Goal: Transaction & Acquisition: Purchase product/service

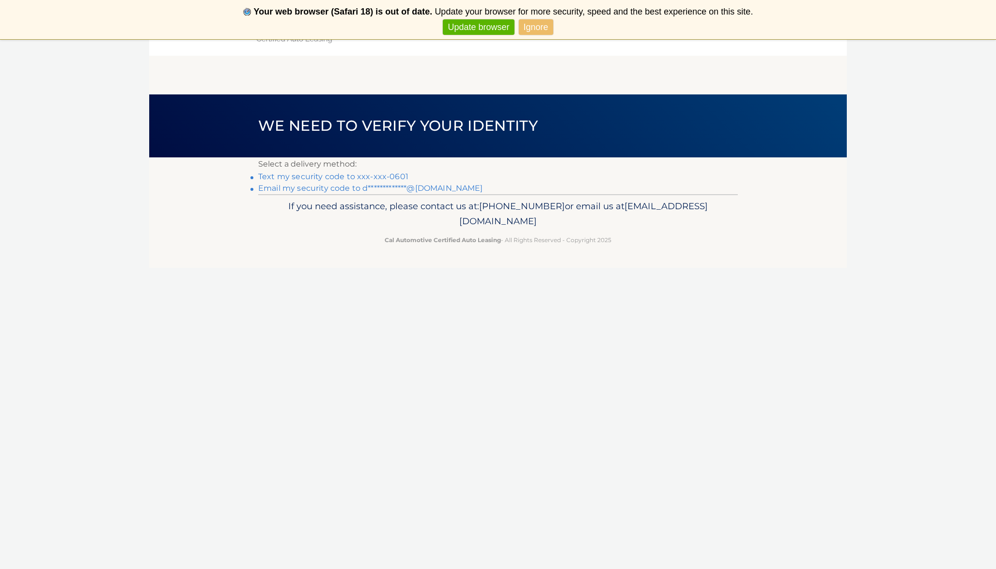
click at [374, 176] on link "Text my security code to xxx-xxx-0601" at bounding box center [333, 176] width 150 height 9
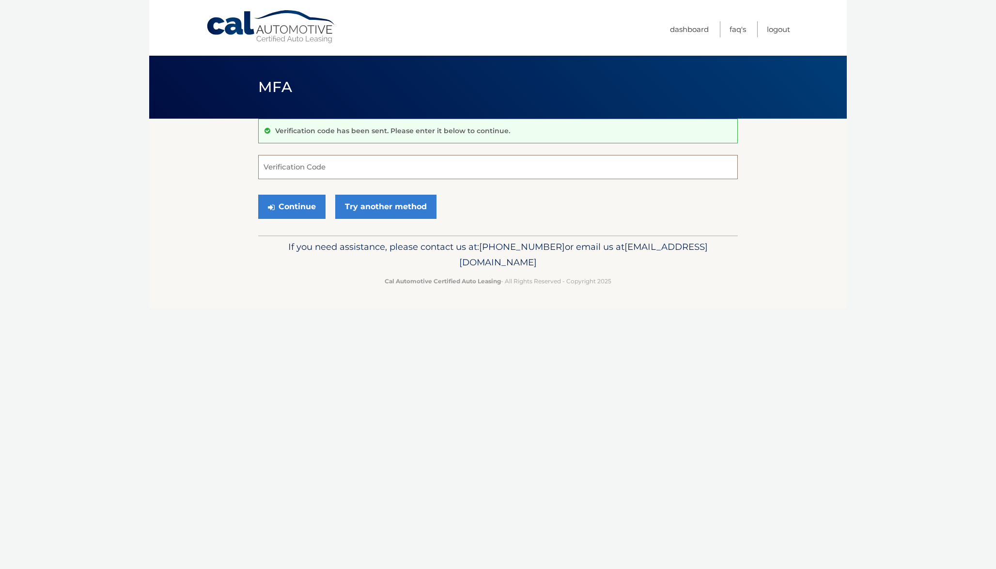
click at [371, 173] on input "Verification Code" at bounding box center [498, 167] width 480 height 24
type input "817077"
click at [320, 201] on button "Continue" at bounding box center [291, 207] width 67 height 24
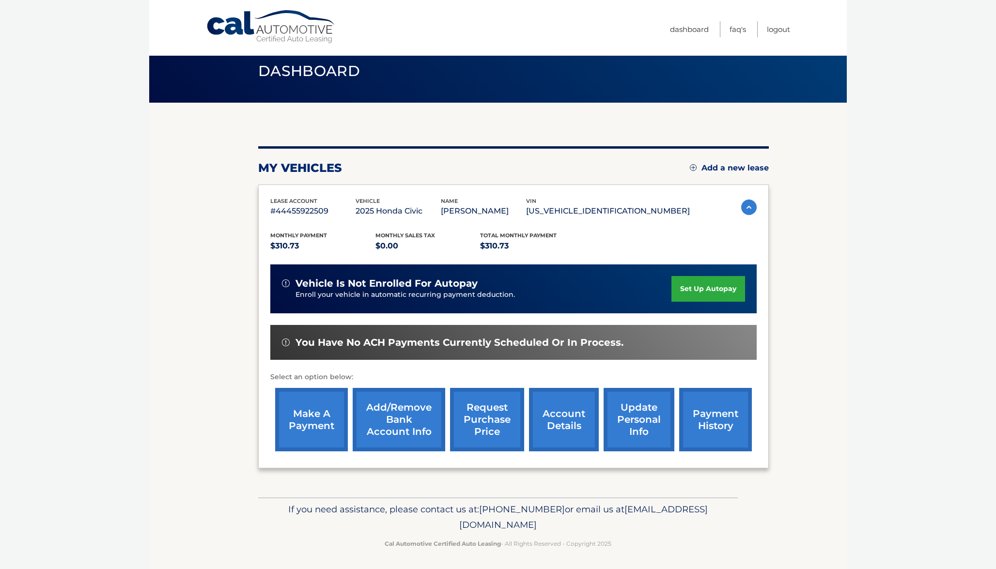
scroll to position [16, 0]
click at [317, 429] on link "make a payment" at bounding box center [311, 420] width 73 height 63
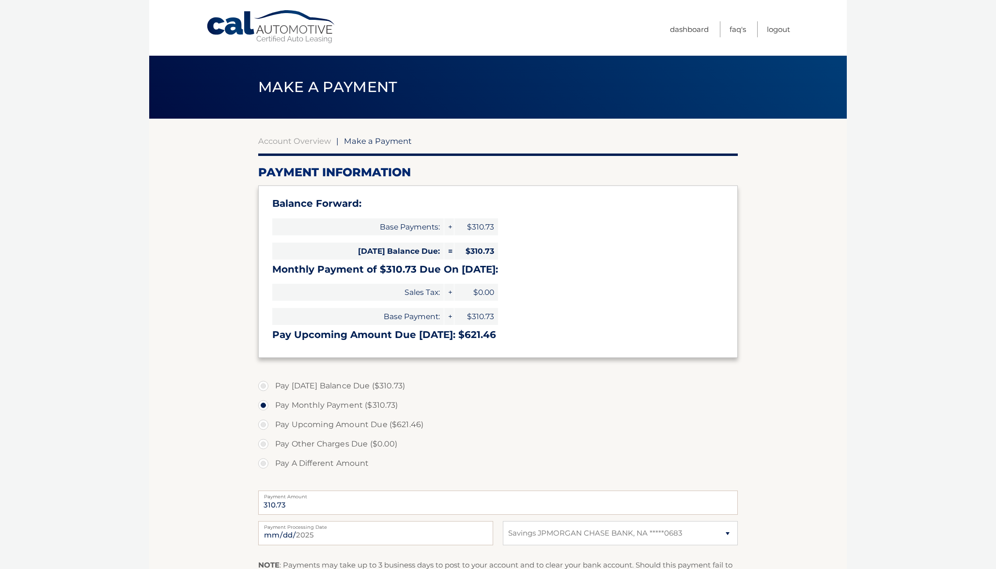
select select "OGFhNjBjNDMtMzA5Ni00MTMzLWE3ZGYtOThlZmU0ZWM0MzI3"
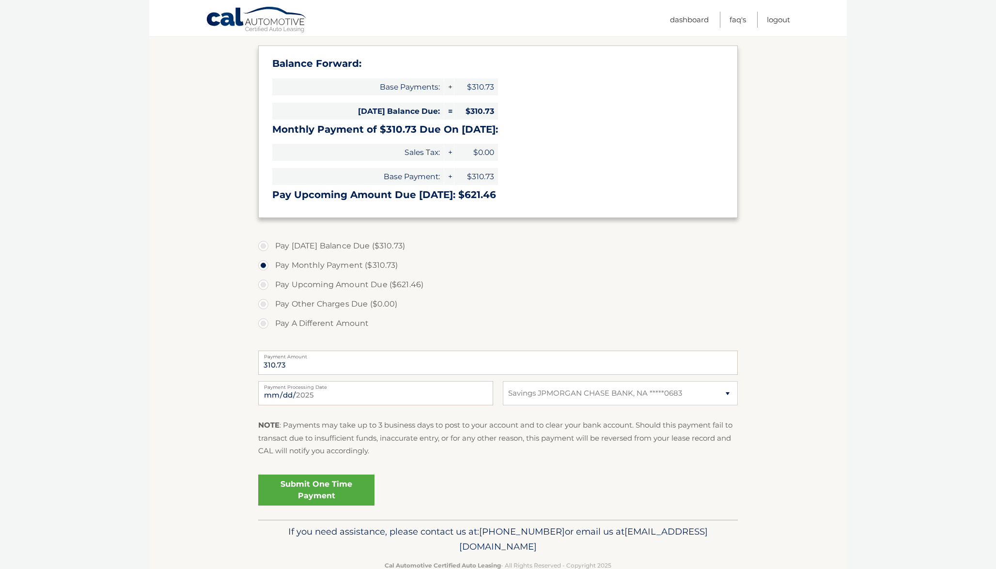
scroll to position [128, 0]
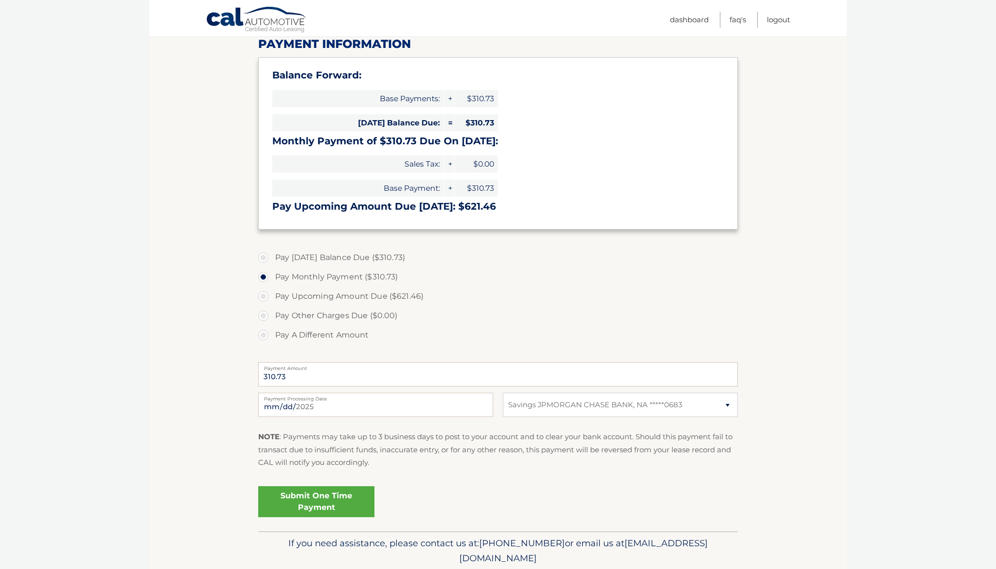
click at [329, 497] on link "Submit One Time Payment" at bounding box center [316, 501] width 116 height 31
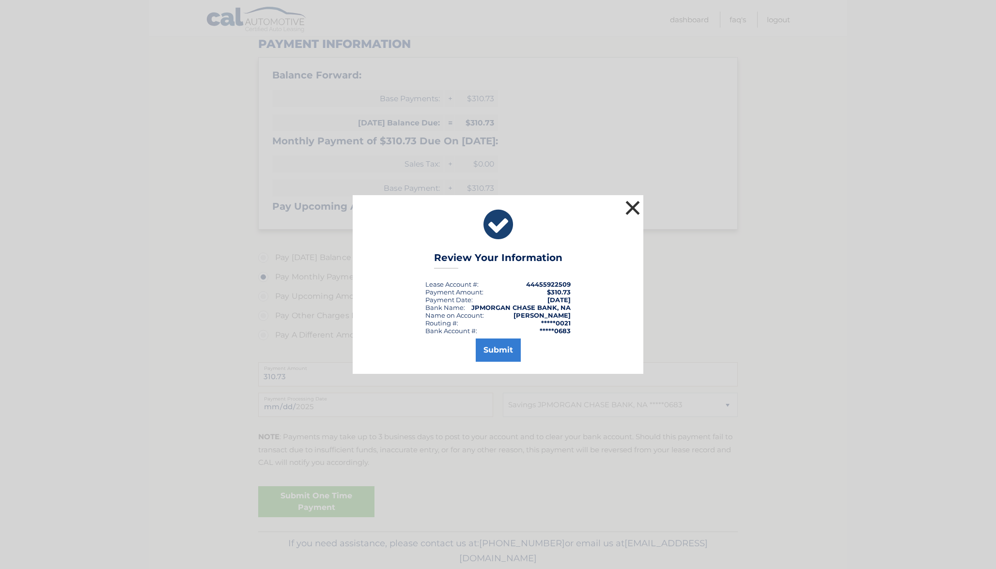
click at [632, 206] on button "×" at bounding box center [632, 207] width 19 height 19
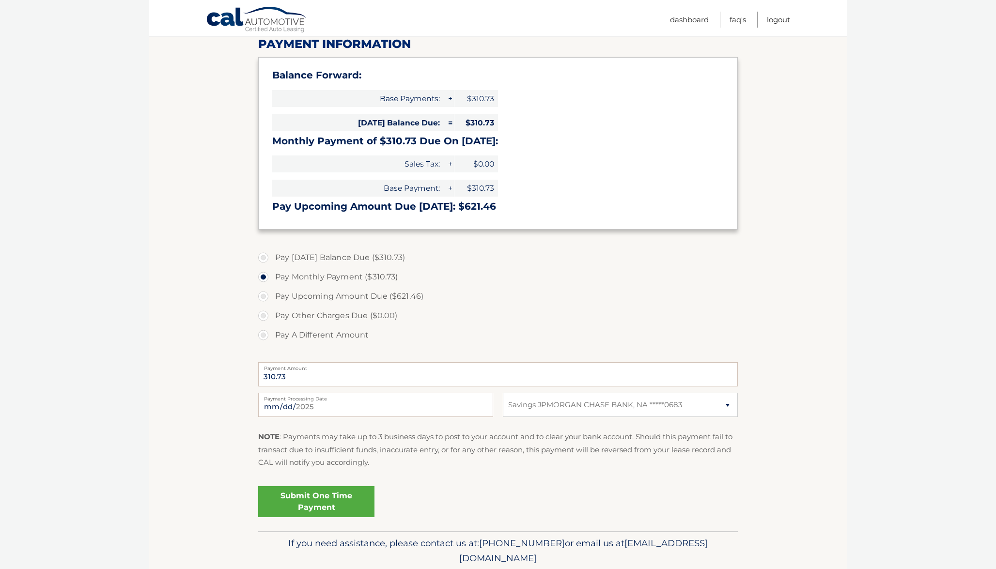
click at [358, 498] on link "Submit One Time Payment" at bounding box center [316, 501] width 116 height 31
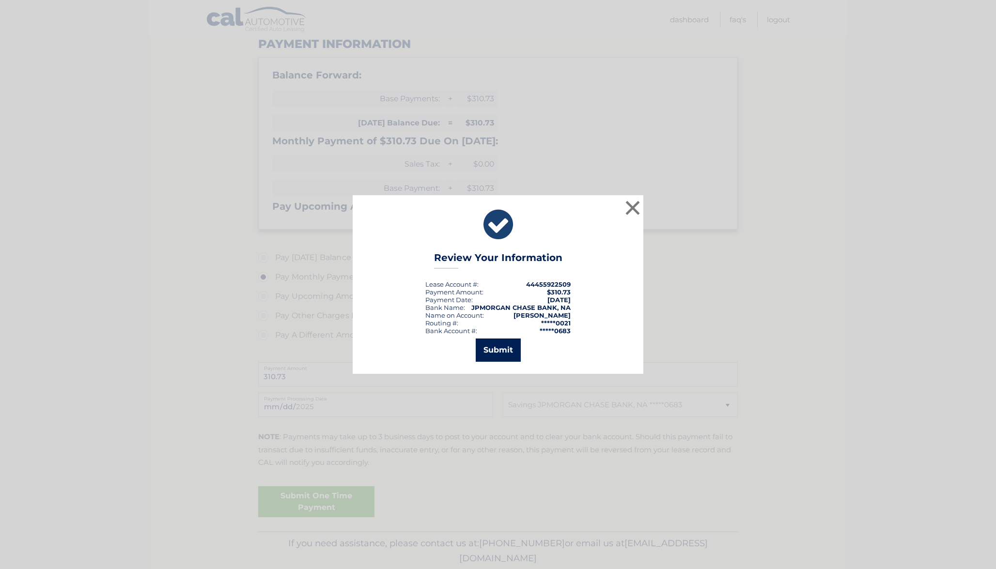
click at [509, 348] on button "Submit" at bounding box center [498, 350] width 45 height 23
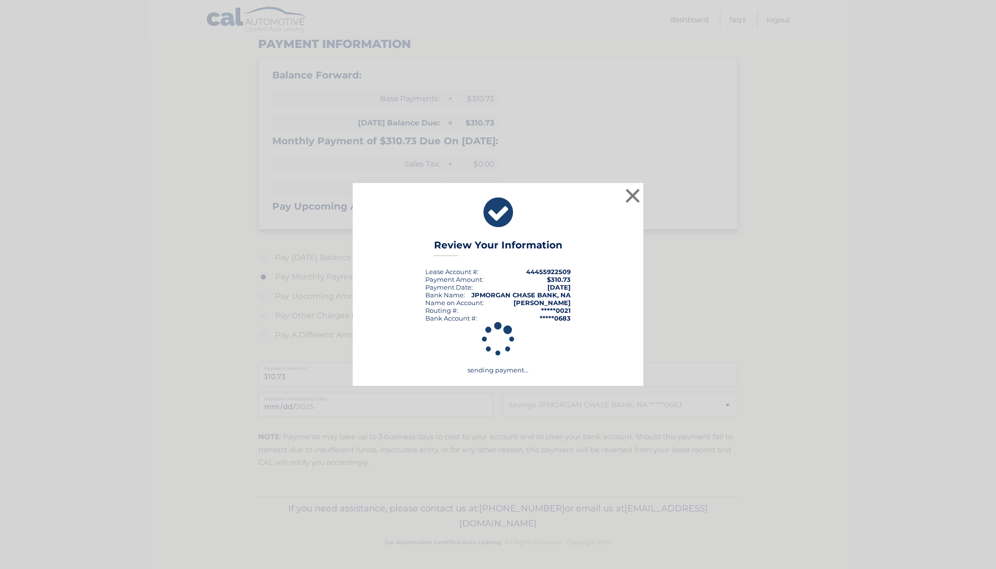
scroll to position [126, 0]
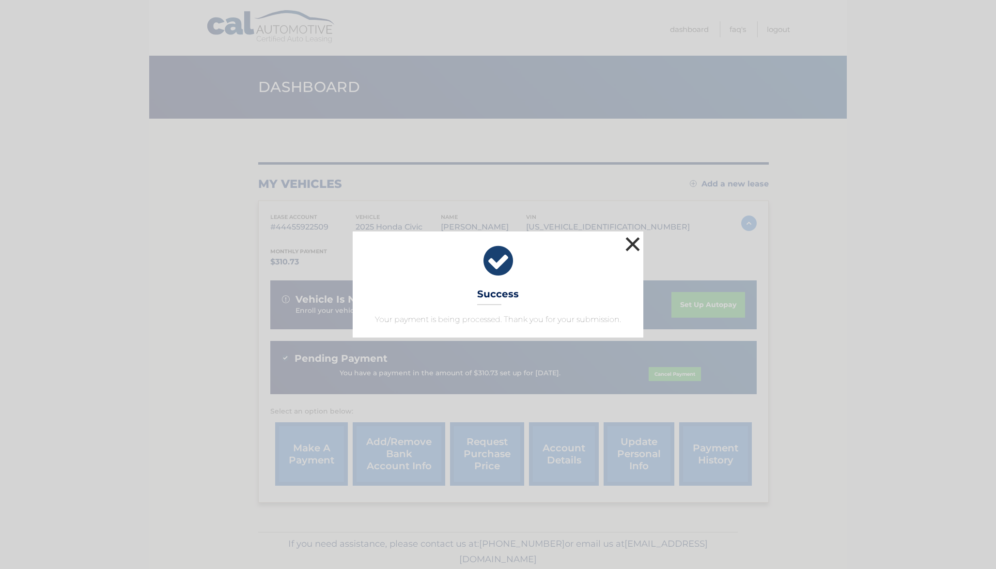
click at [636, 250] on button "×" at bounding box center [632, 244] width 19 height 19
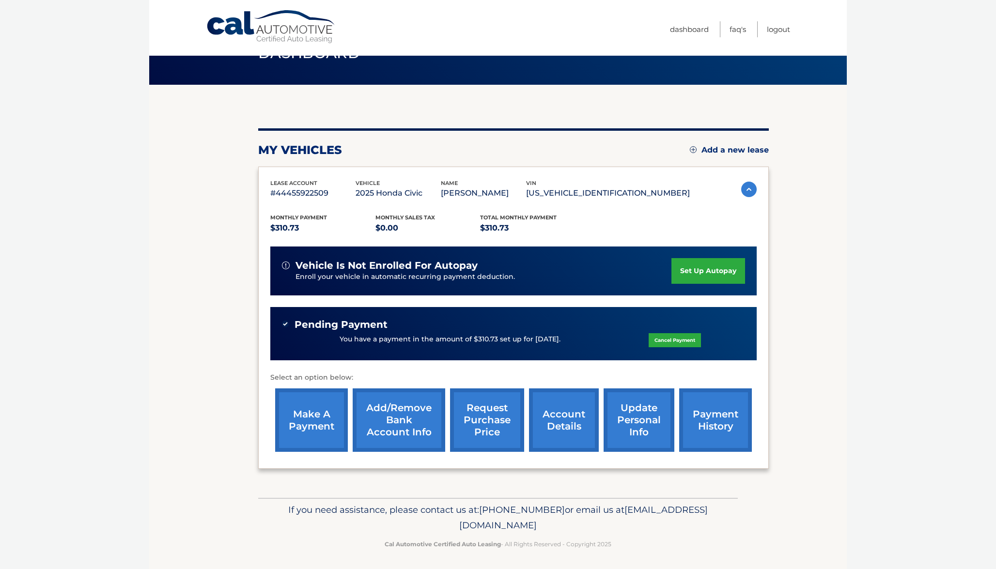
scroll to position [33, 0]
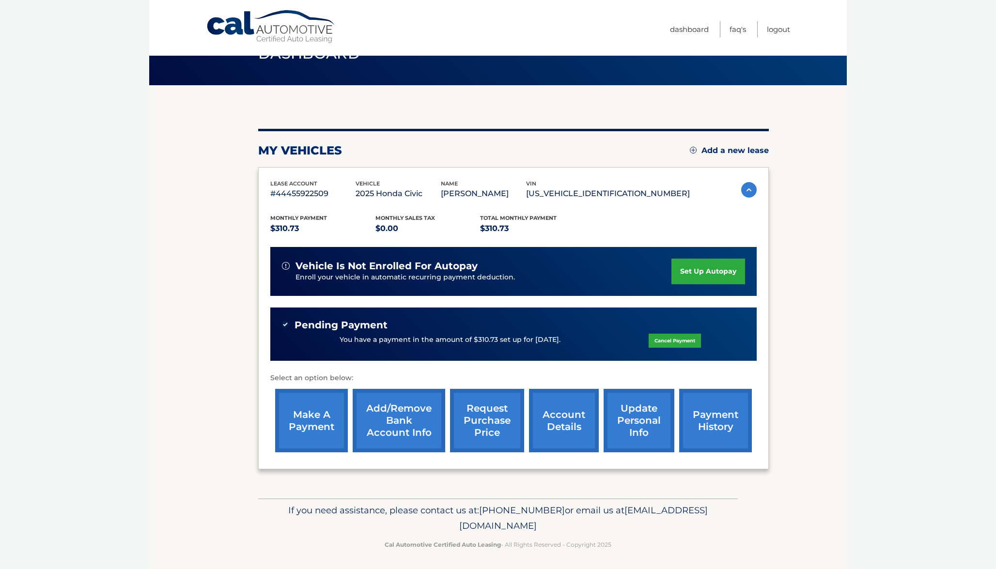
click at [719, 419] on link "payment history" at bounding box center [715, 420] width 73 height 63
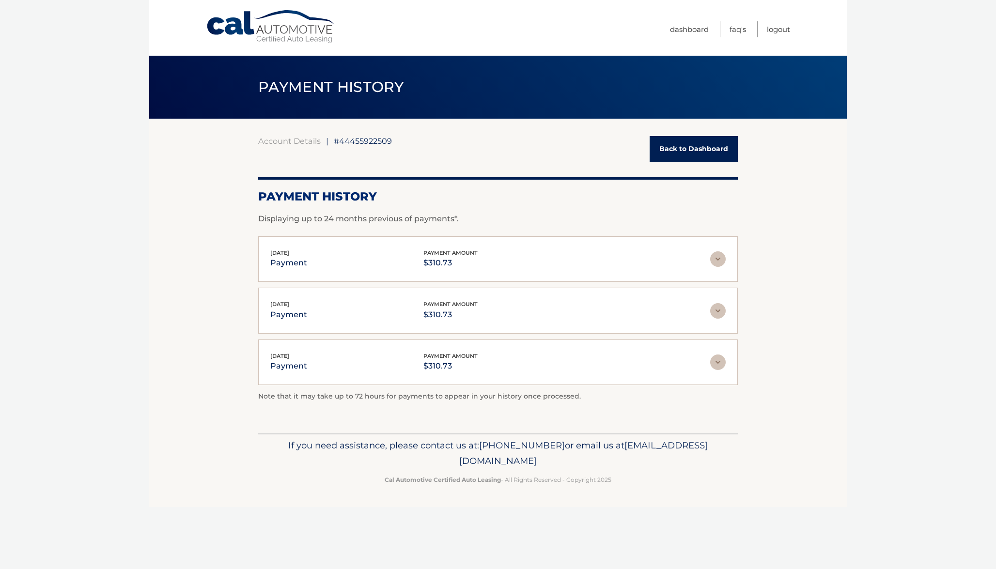
click at [717, 359] on img at bounding box center [718, 363] width 16 height 16
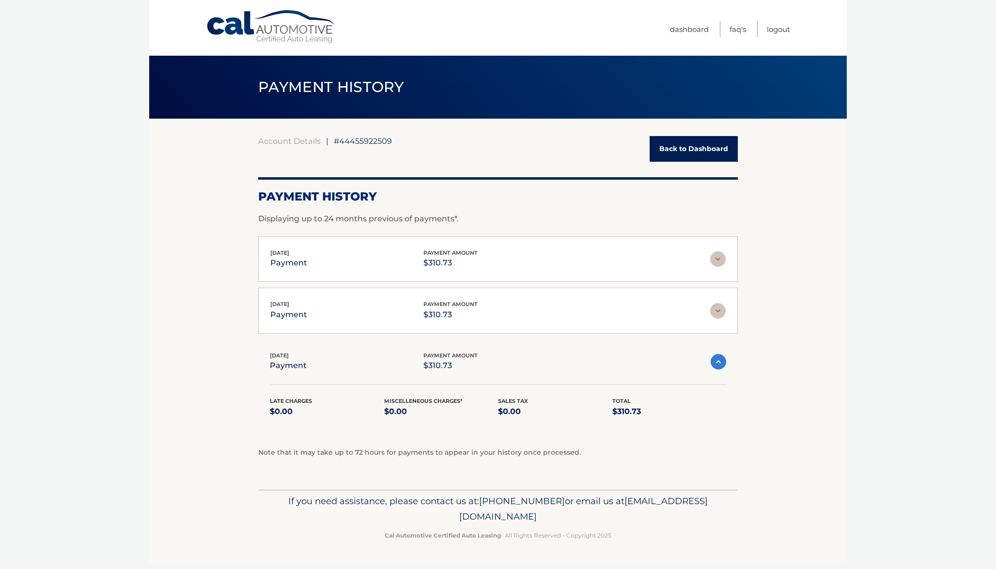
click at [720, 312] on img at bounding box center [718, 311] width 16 height 16
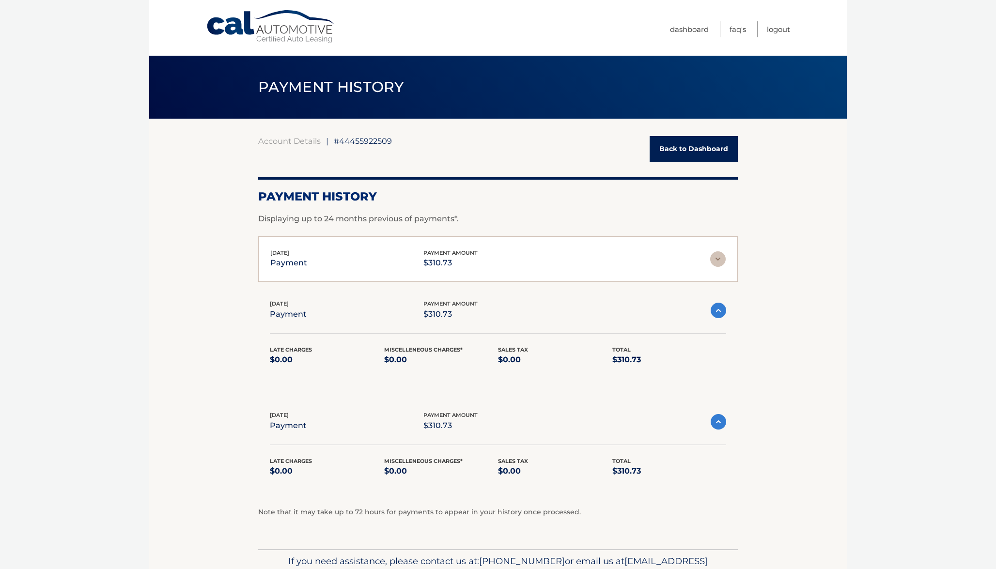
click at [718, 254] on img at bounding box center [718, 259] width 16 height 16
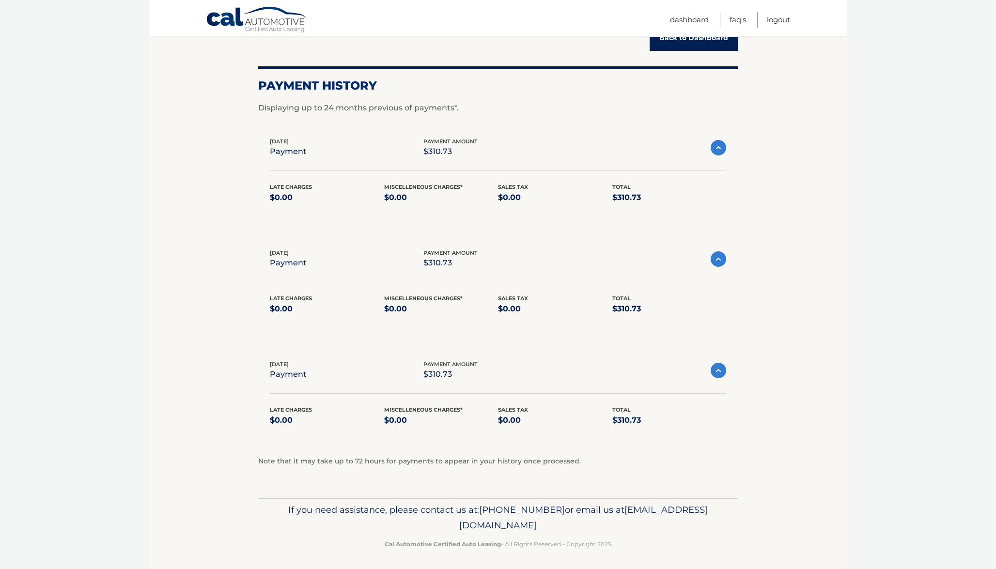
scroll to position [110, 0]
